Goal: Information Seeking & Learning: Learn about a topic

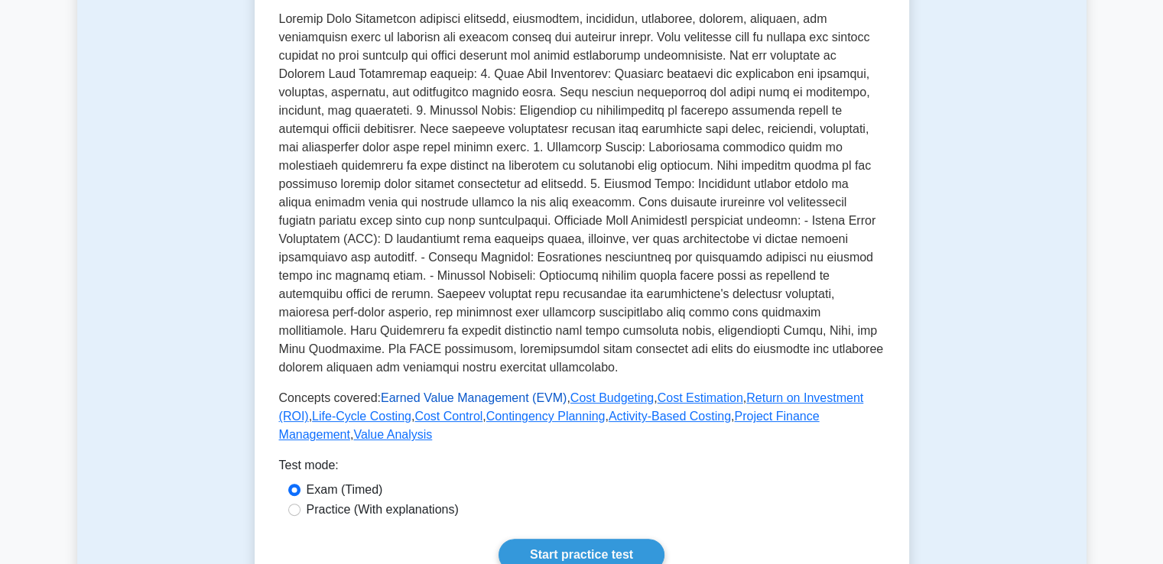
scroll to position [336, 0]
click at [401, 403] on link "Earned Value Management (EVM)" at bounding box center [474, 396] width 186 height 13
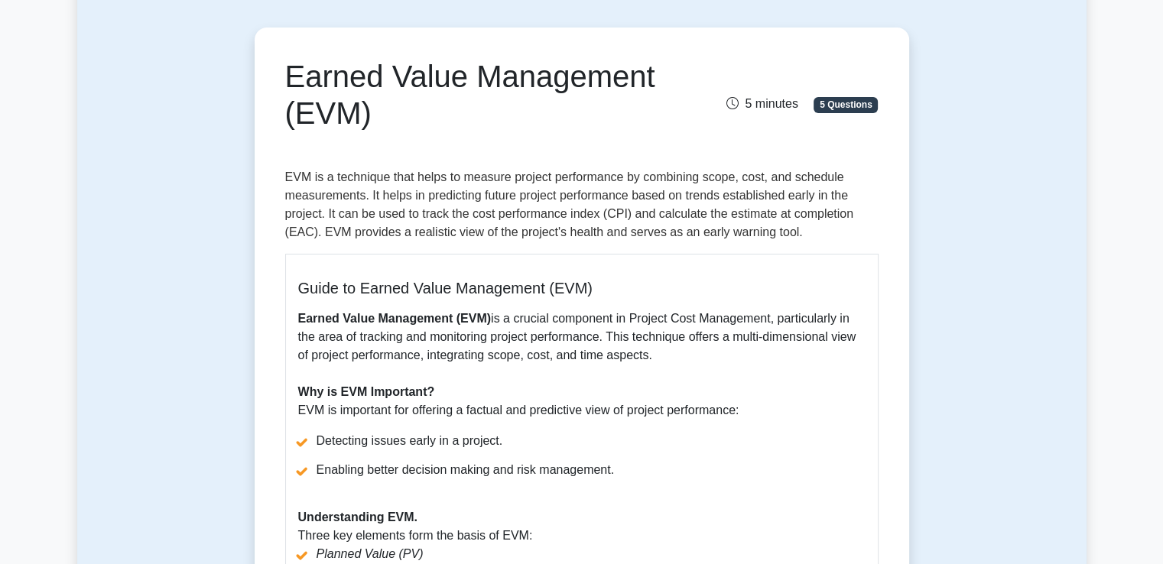
scroll to position [122, 0]
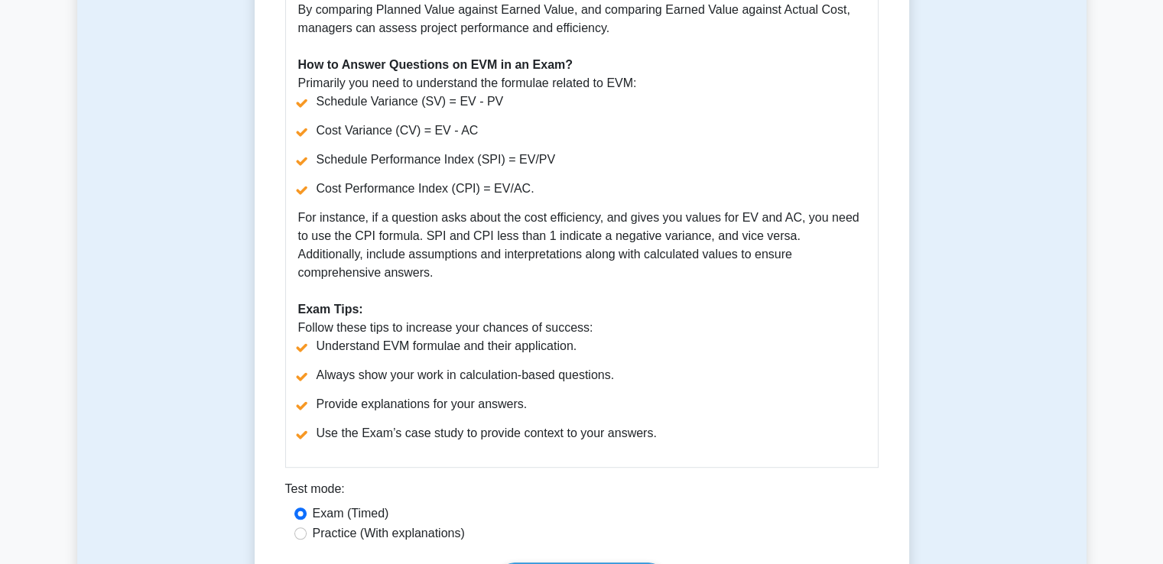
scroll to position [856, 0]
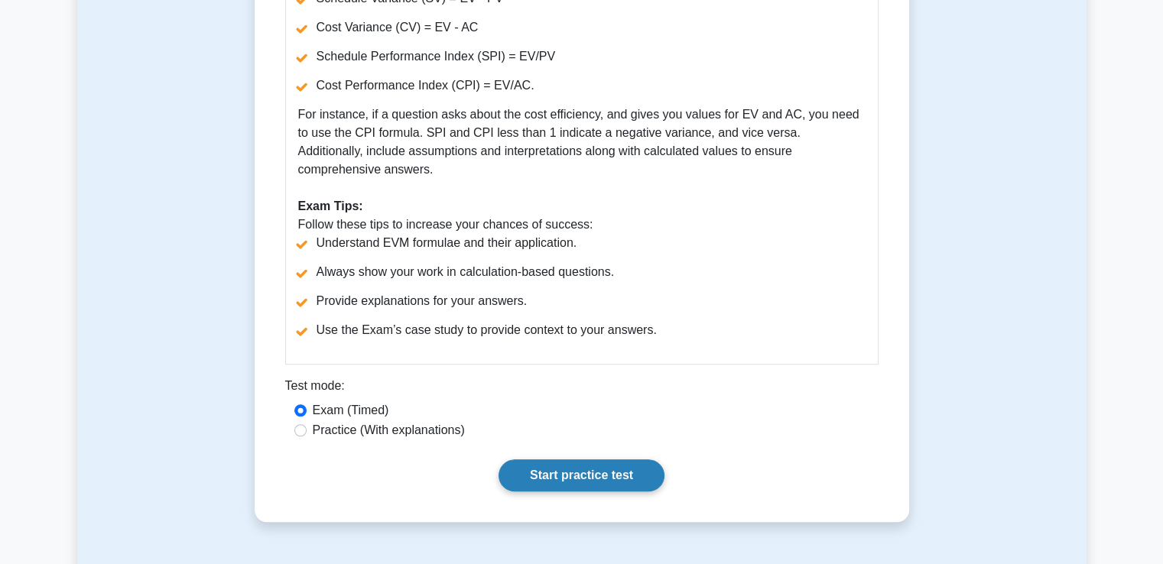
click at [562, 460] on link "Start practice test" at bounding box center [582, 476] width 166 height 32
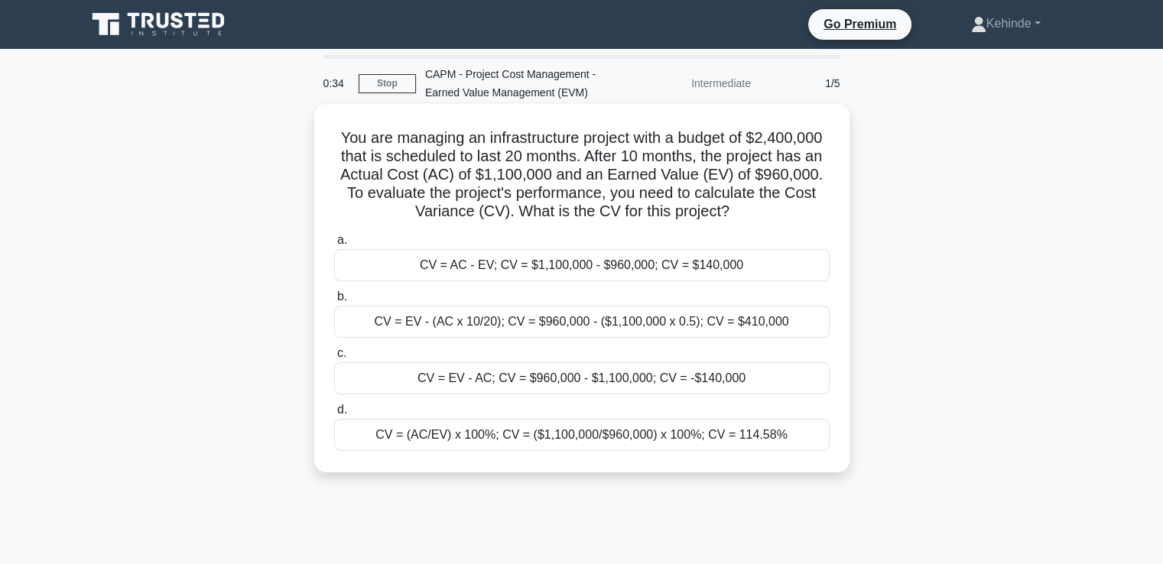
click at [570, 321] on div "CV = EV - (AC x 10/20); CV = $960,000 - ($1,100,000 x 0.5); CV = $410,000" at bounding box center [582, 322] width 496 height 32
click at [334, 302] on input "b. CV = EV - (AC x 10/20); CV = $960,000 - ($1,100,000 x 0.5); CV = $410,000" at bounding box center [334, 297] width 0 height 10
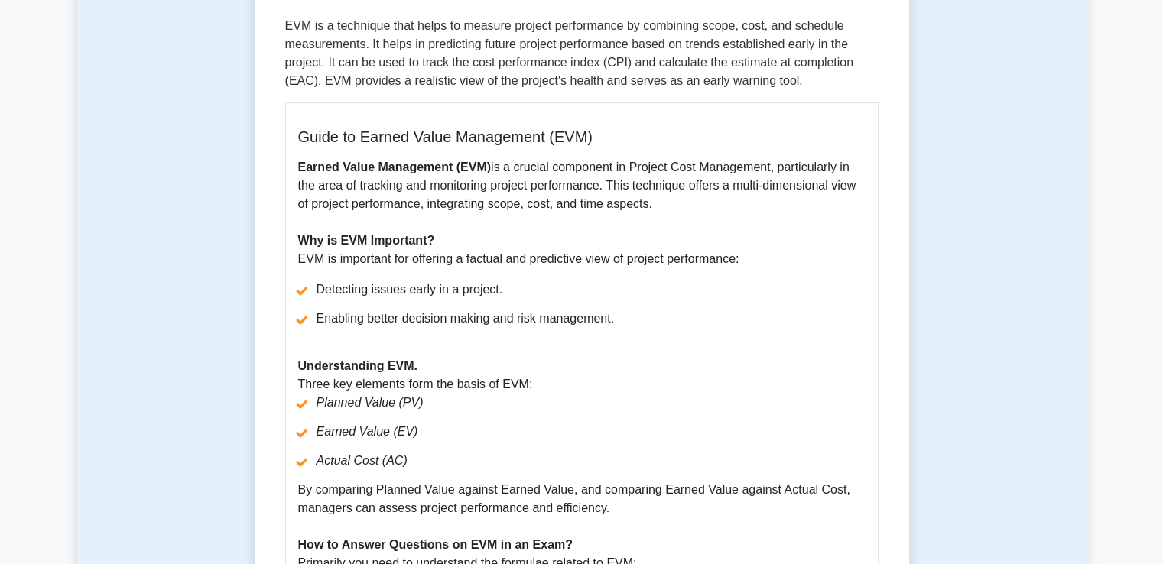
scroll to position [306, 0]
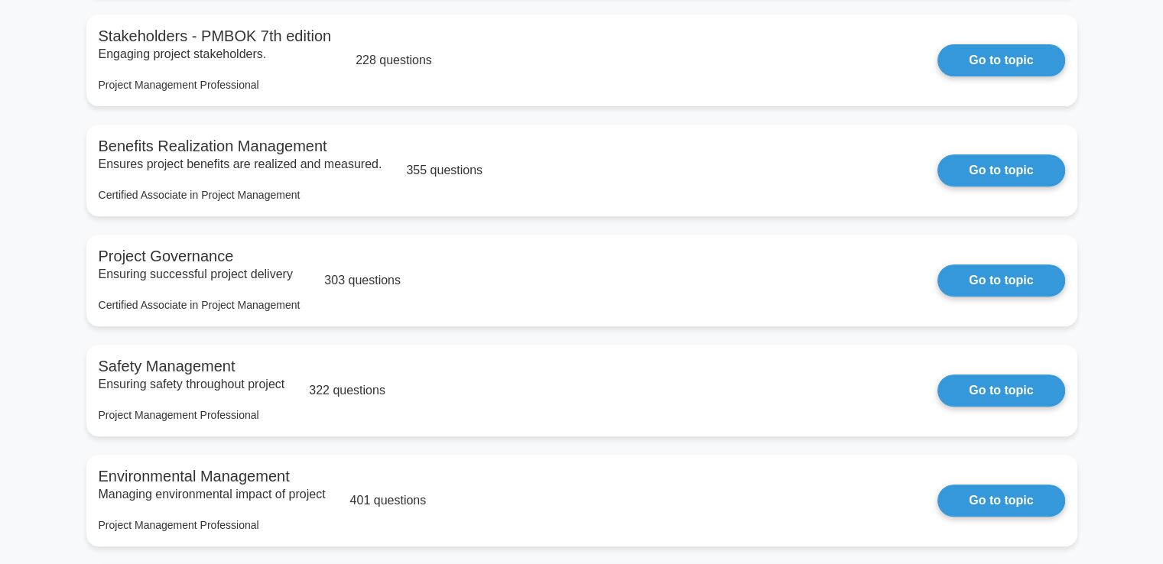
scroll to position [673, 0]
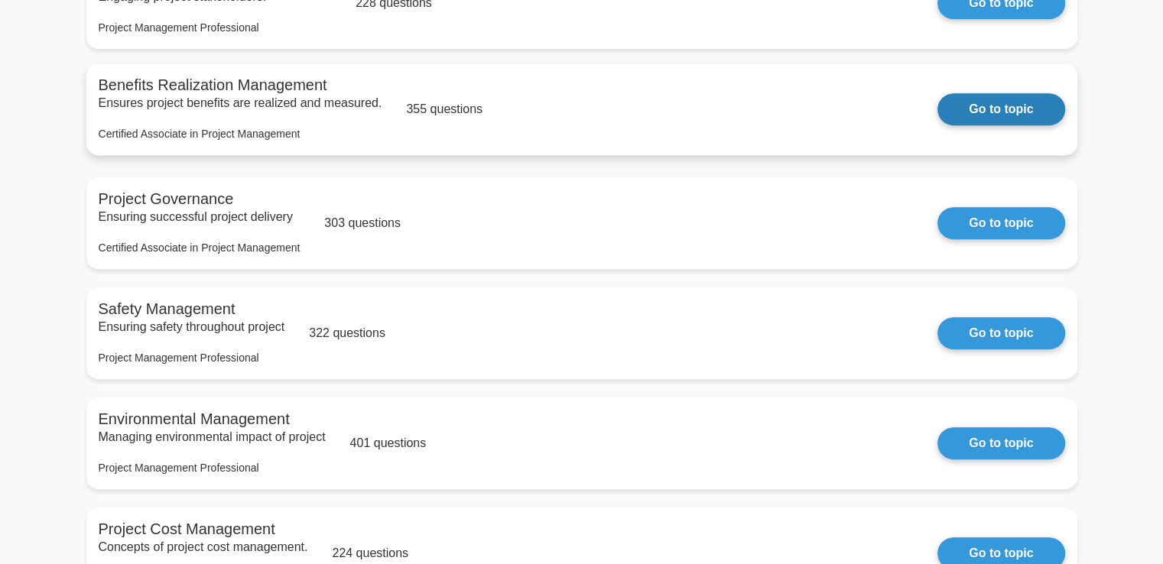
click at [938, 102] on link "Go to topic" at bounding box center [1001, 109] width 127 height 32
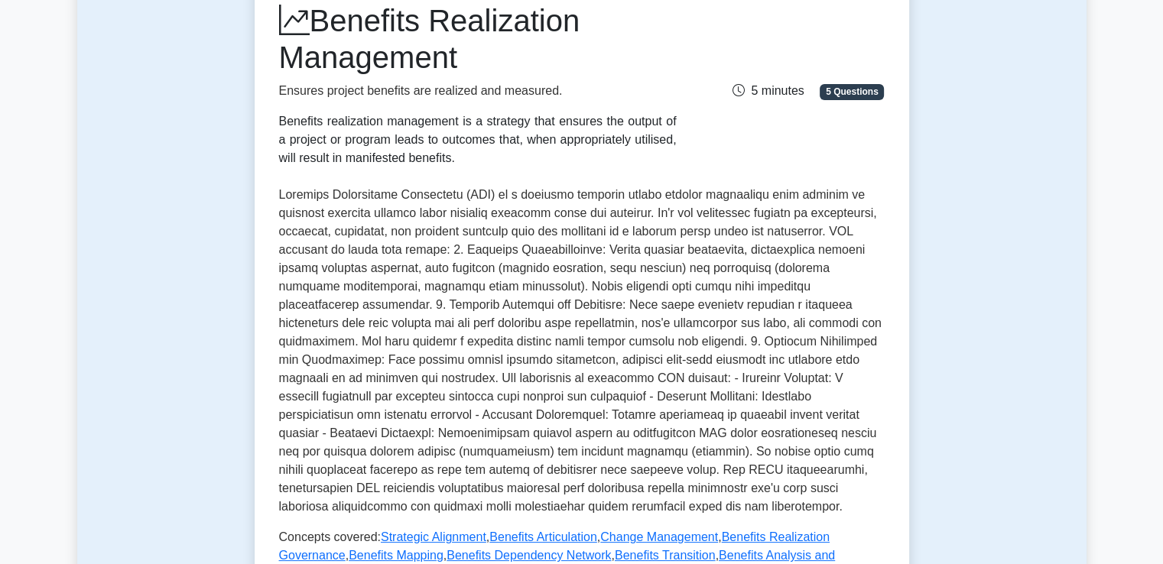
scroll to position [214, 0]
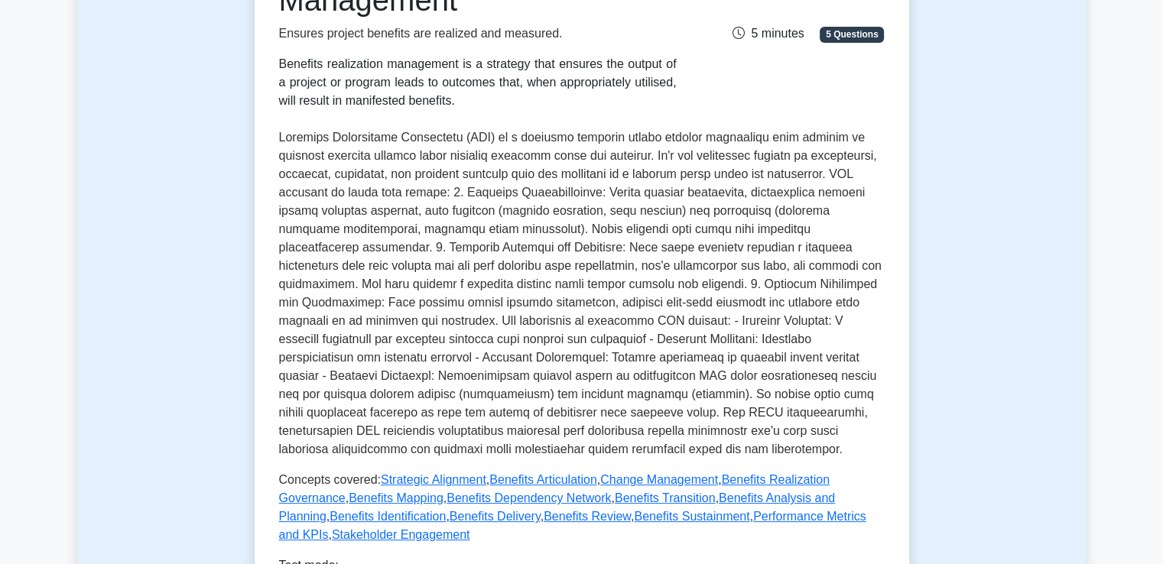
scroll to position [306, 0]
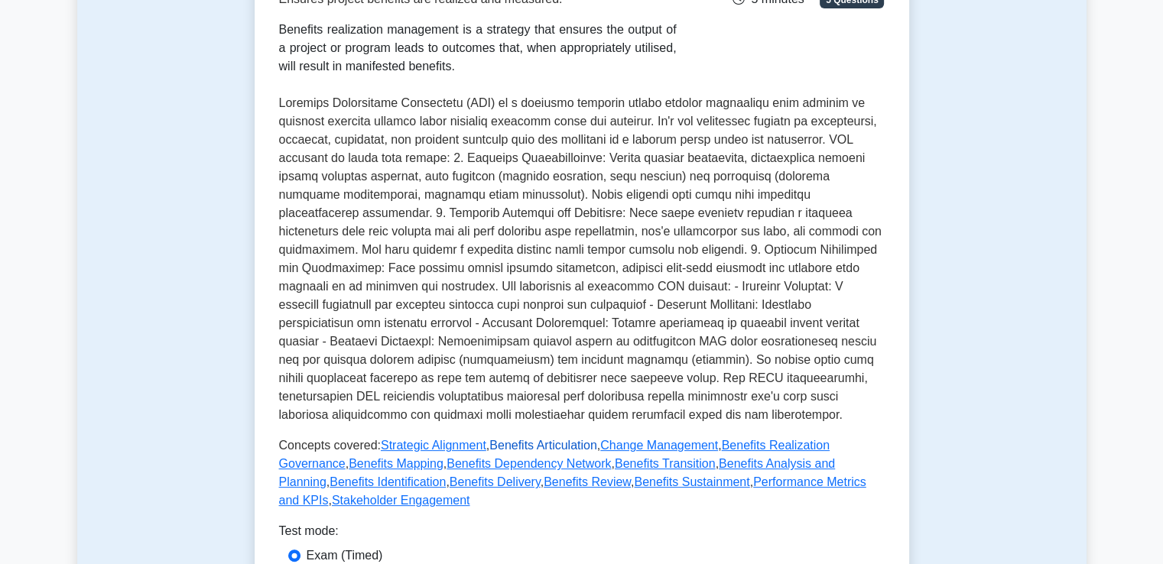
click at [532, 444] on link "Benefits Articulation" at bounding box center [543, 445] width 108 height 13
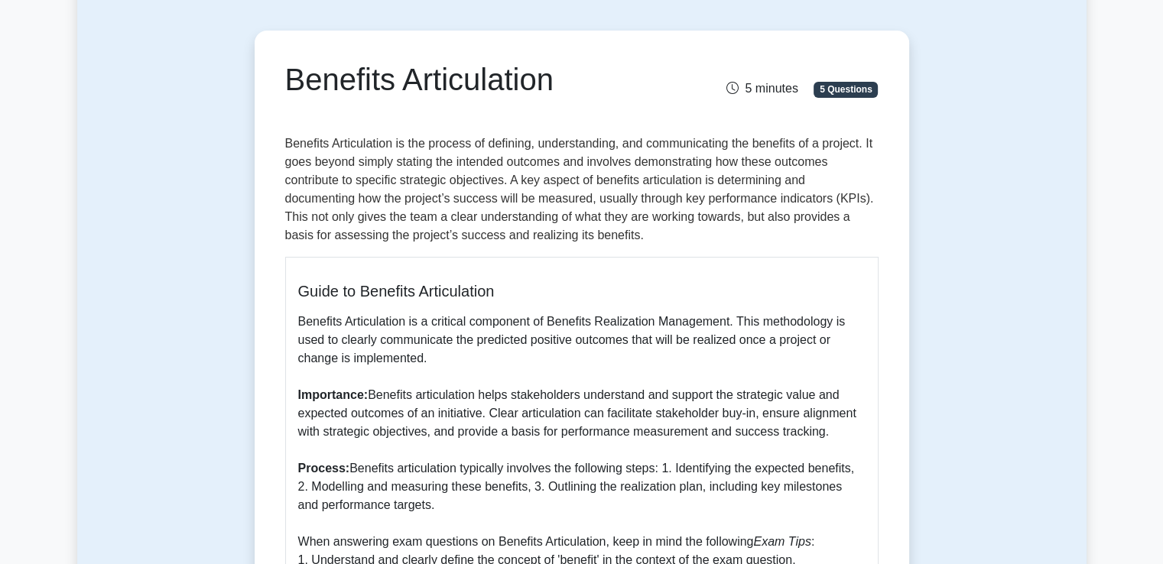
scroll to position [153, 0]
